Goal: Navigation & Orientation: Find specific page/section

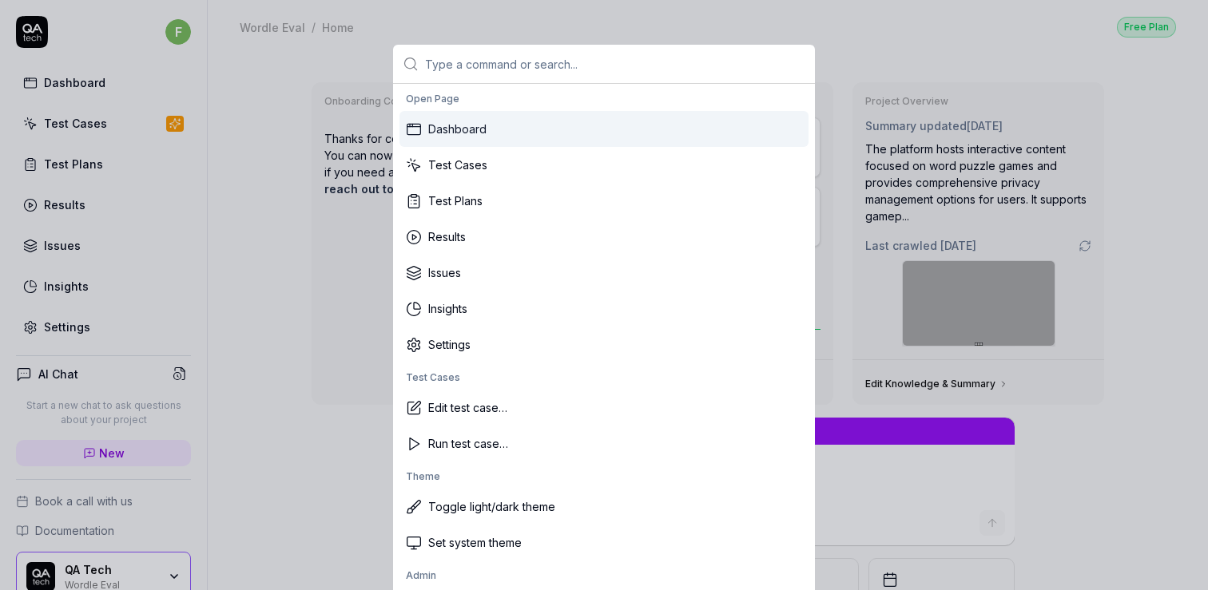
type textarea "*"
type input "a"
type textarea "*"
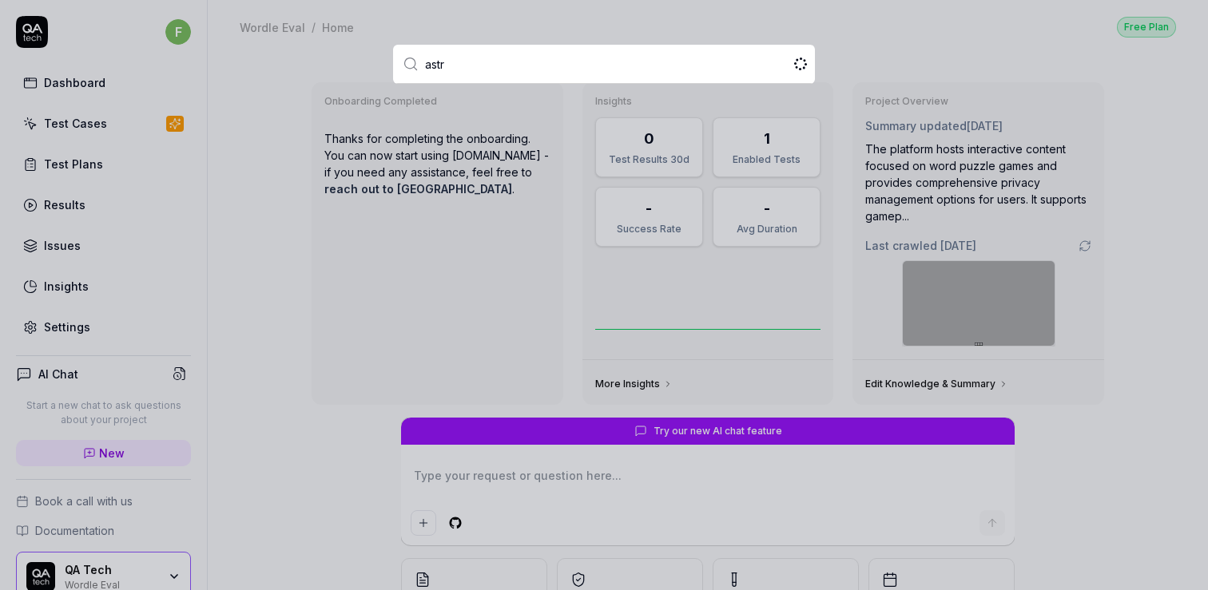
type input "astra"
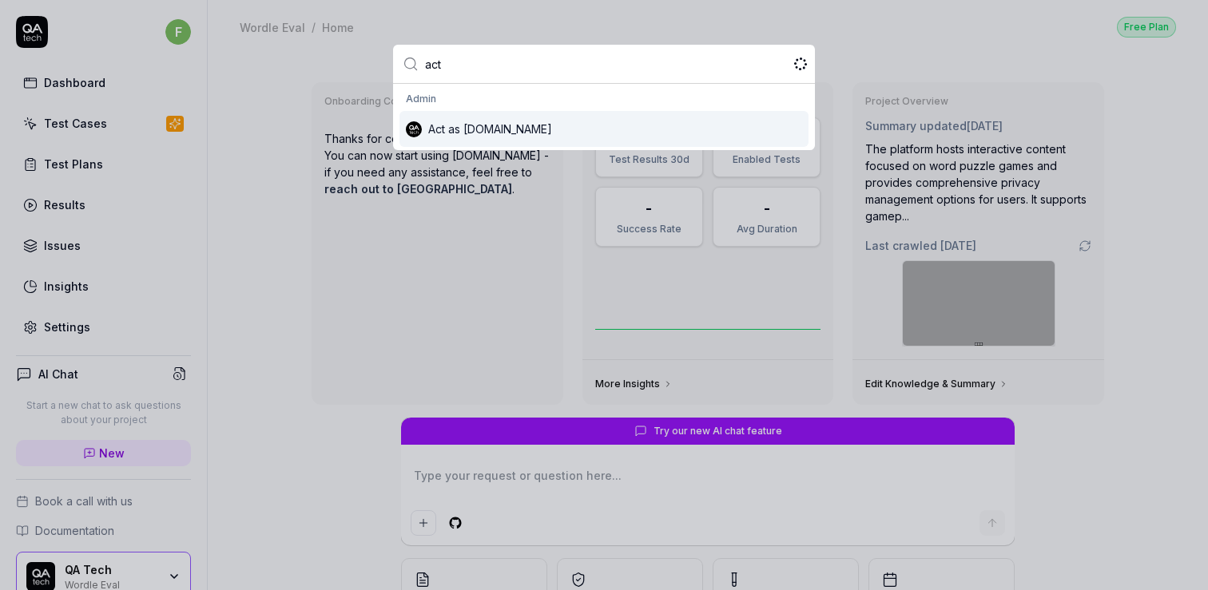
type input "act"
click at [433, 125] on div "Act as [DOMAIN_NAME]" at bounding box center [603, 129] width 409 height 36
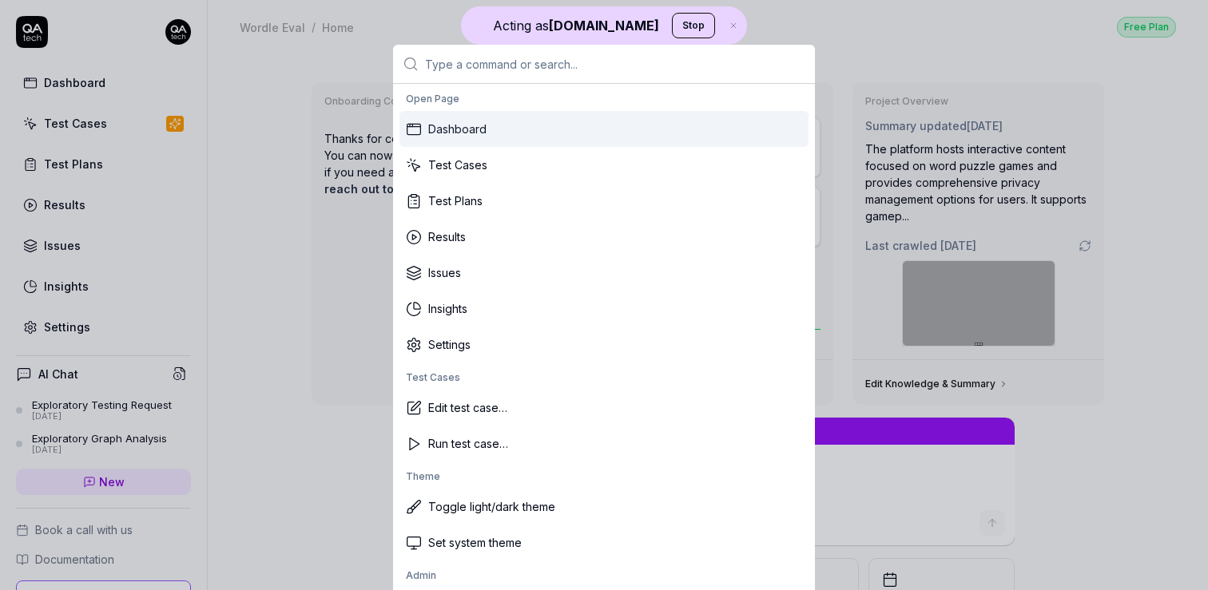
type textarea "*"
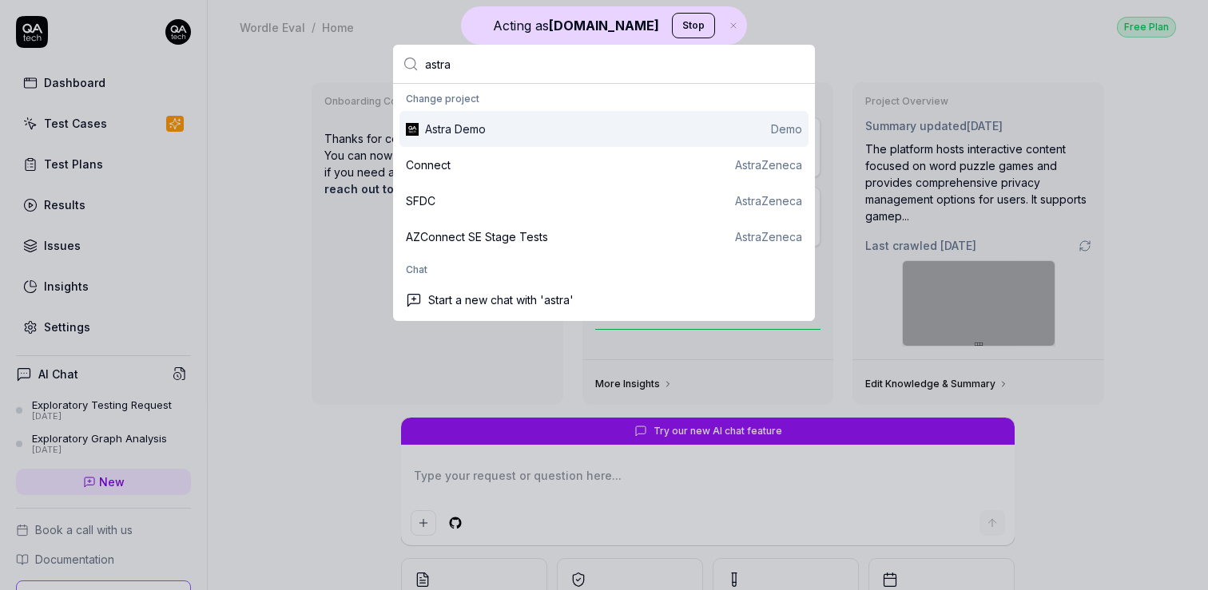
type input "astra"
click at [507, 113] on div "Astra Demo Demo" at bounding box center [603, 129] width 409 height 36
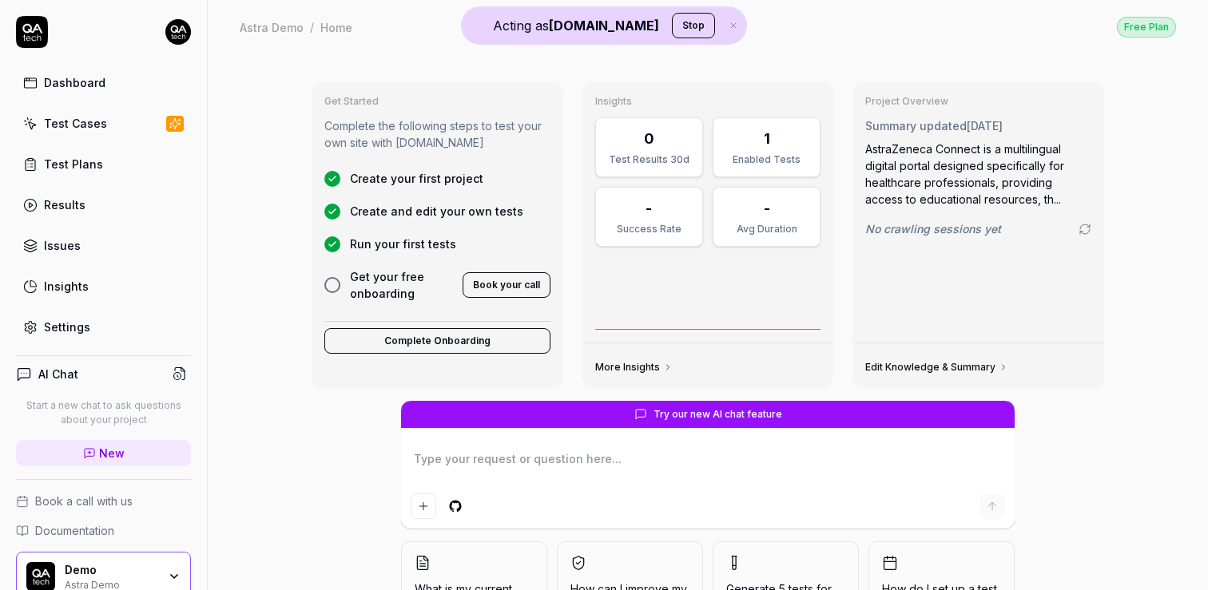
type textarea "*"
click at [81, 329] on div "Settings" at bounding box center [67, 327] width 46 height 17
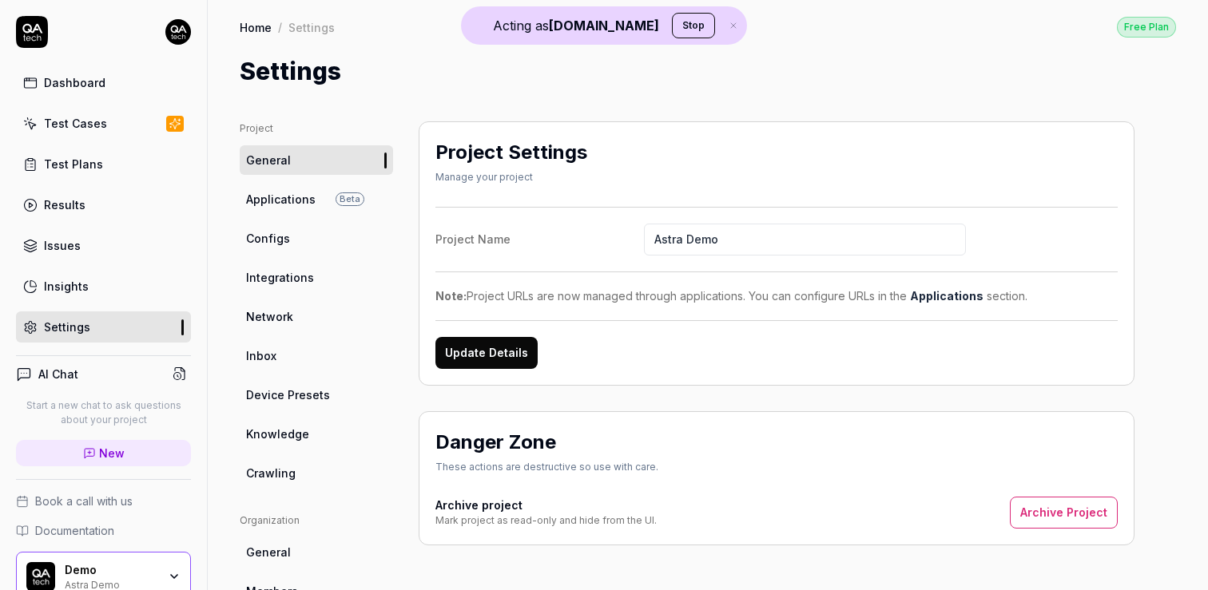
scroll to position [126, 0]
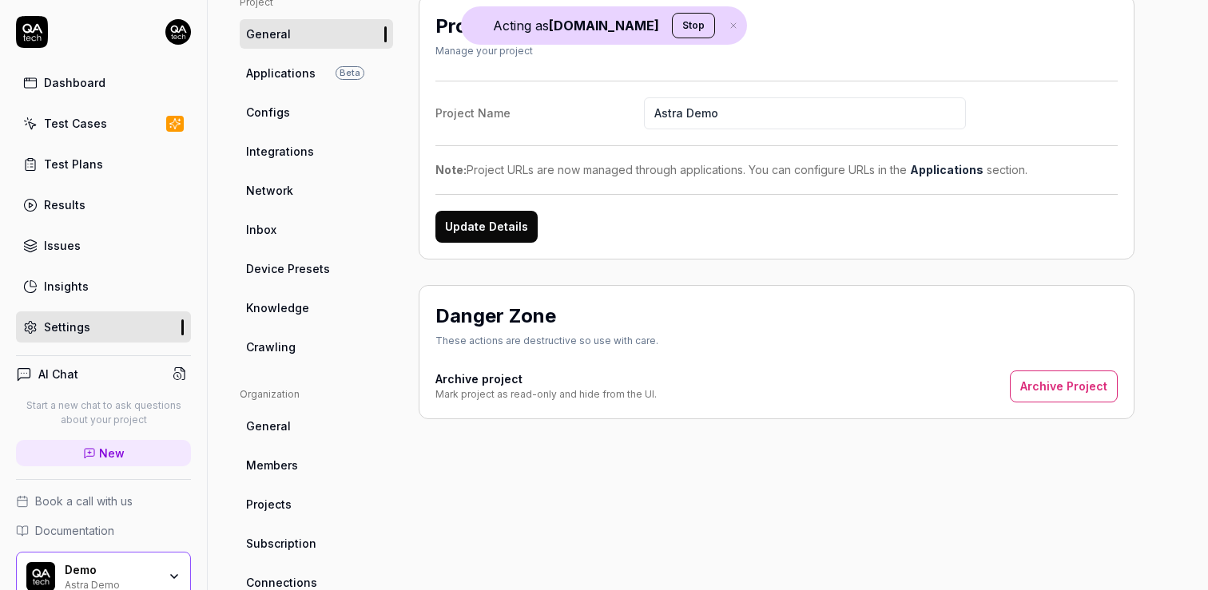
click at [289, 472] on span "Members" at bounding box center [272, 465] width 52 height 17
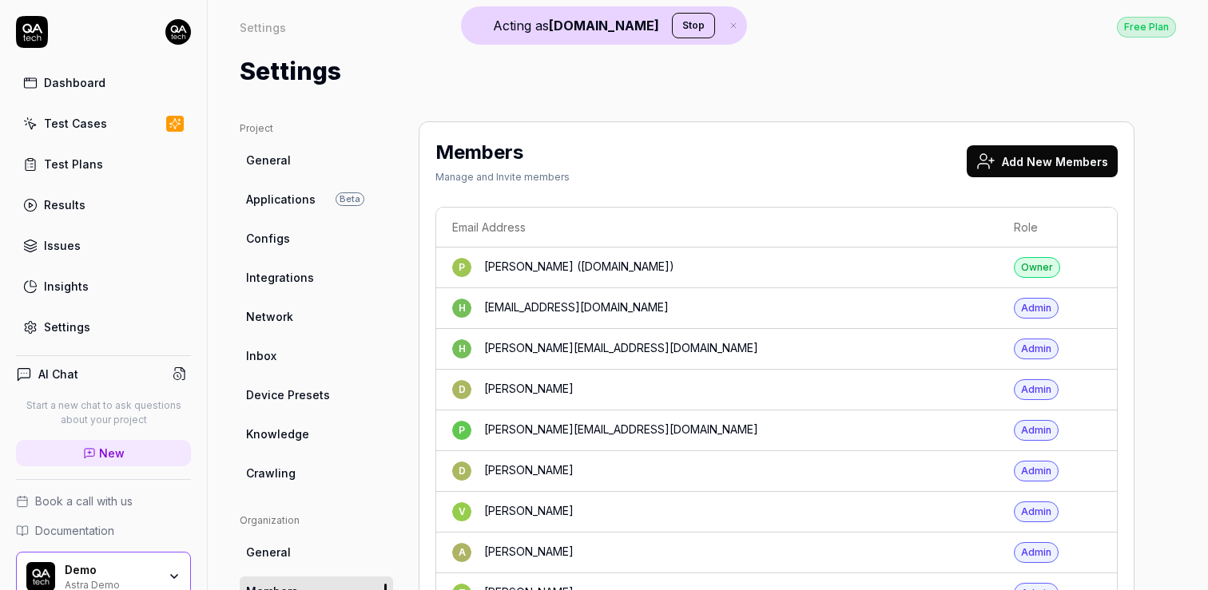
click at [343, 30] on div "Settings Free Plan" at bounding box center [708, 27] width 936 height 22
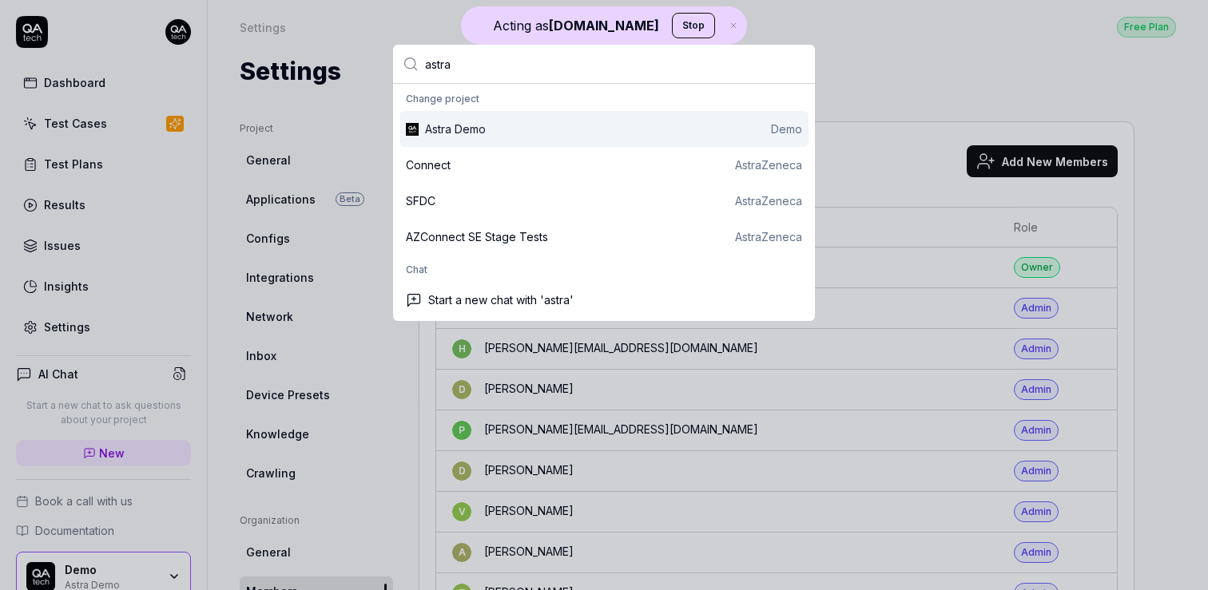
type input "astra"
click at [518, 133] on div "Astra Demo Demo" at bounding box center [613, 129] width 377 height 17
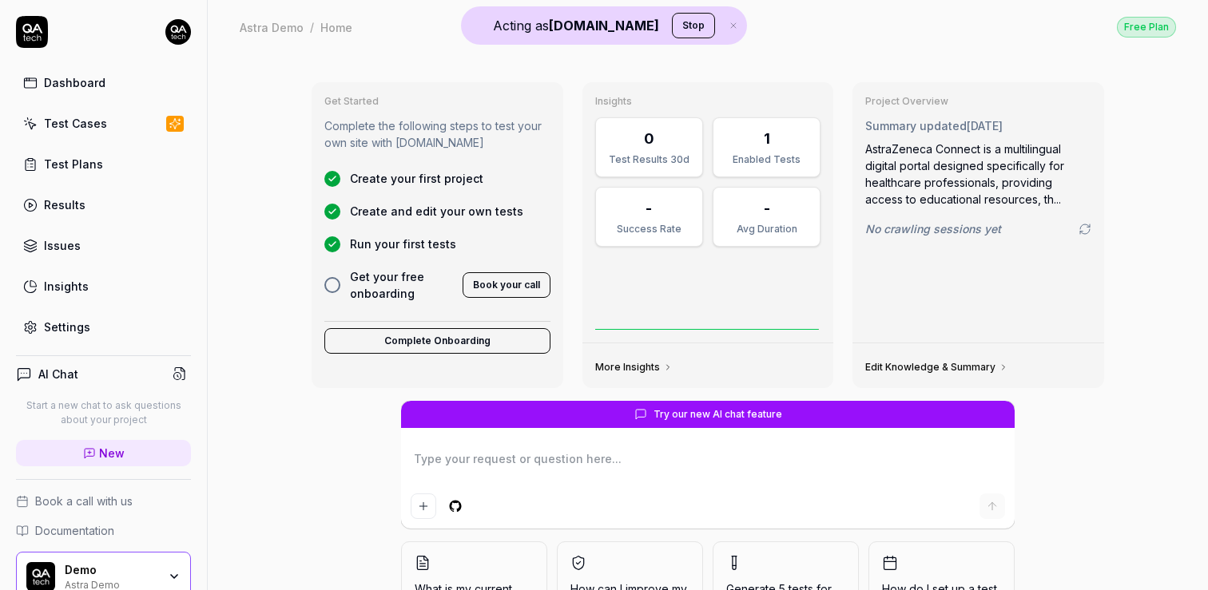
scroll to position [103, 0]
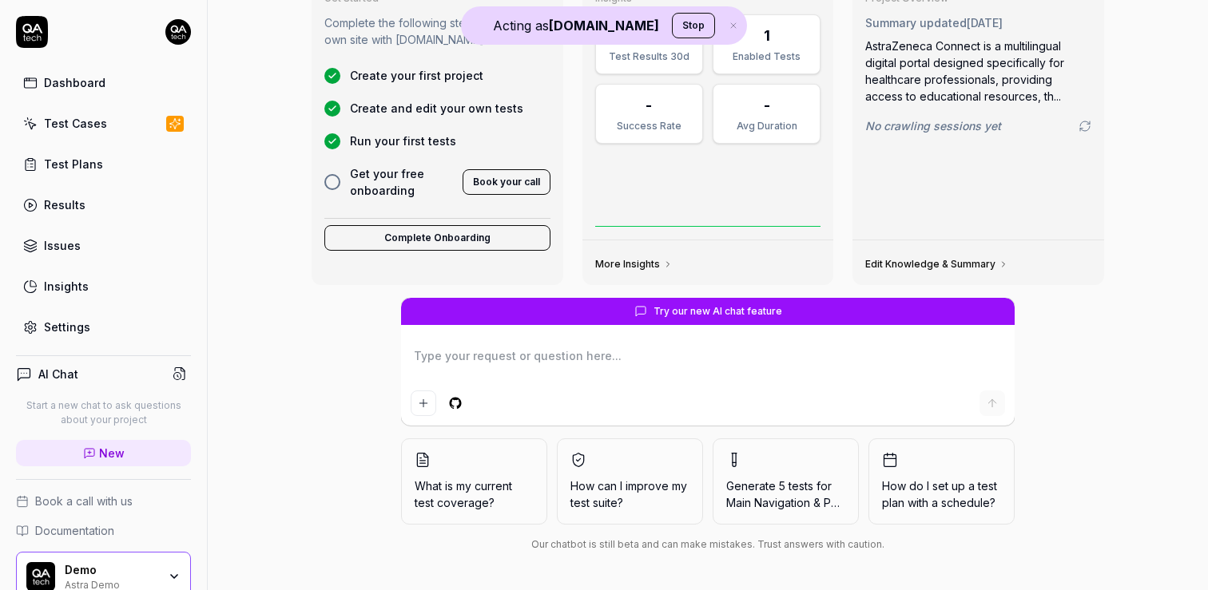
type textarea "*"
click at [93, 119] on div "Test Cases" at bounding box center [75, 123] width 63 height 17
